Goal: Navigation & Orientation: Find specific page/section

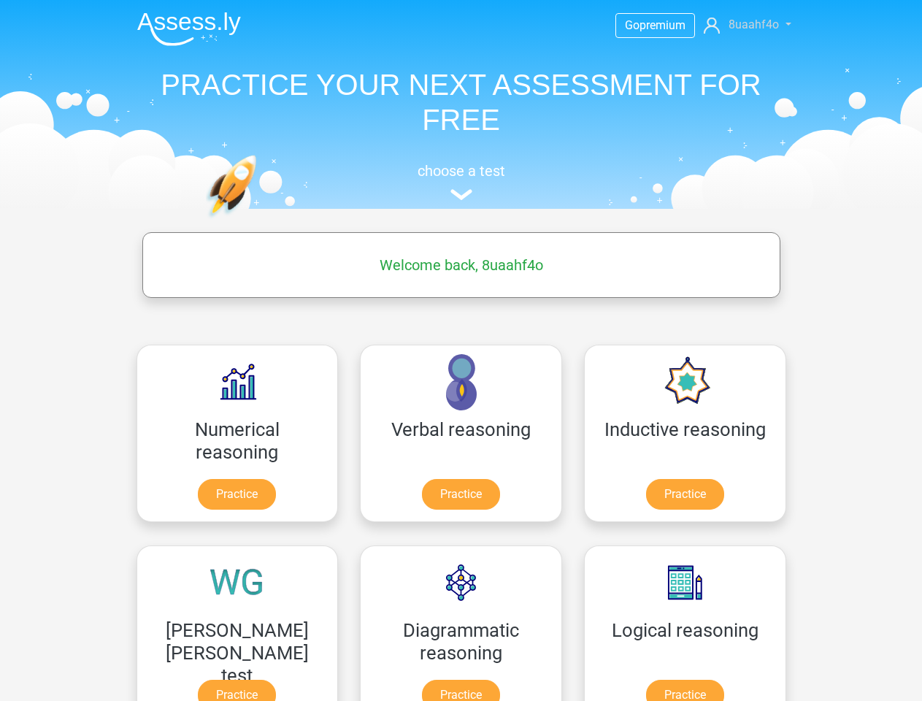
click at [749, 25] on span "8uaahf4o" at bounding box center [754, 25] width 50 height 14
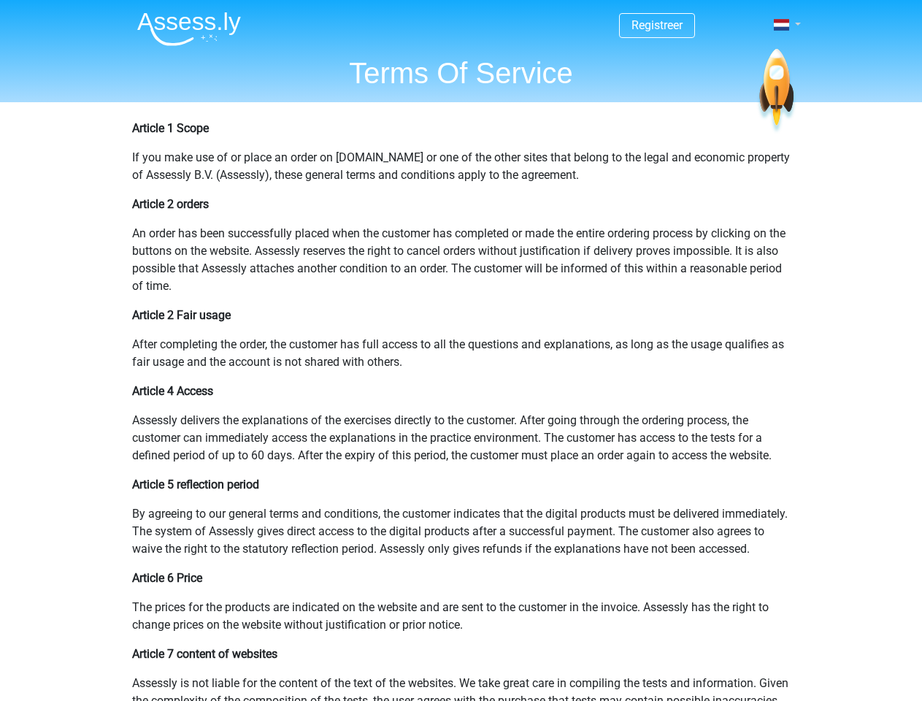
click at [783, 25] on span at bounding box center [781, 25] width 15 height 12
